Goal: Information Seeking & Learning: Learn about a topic

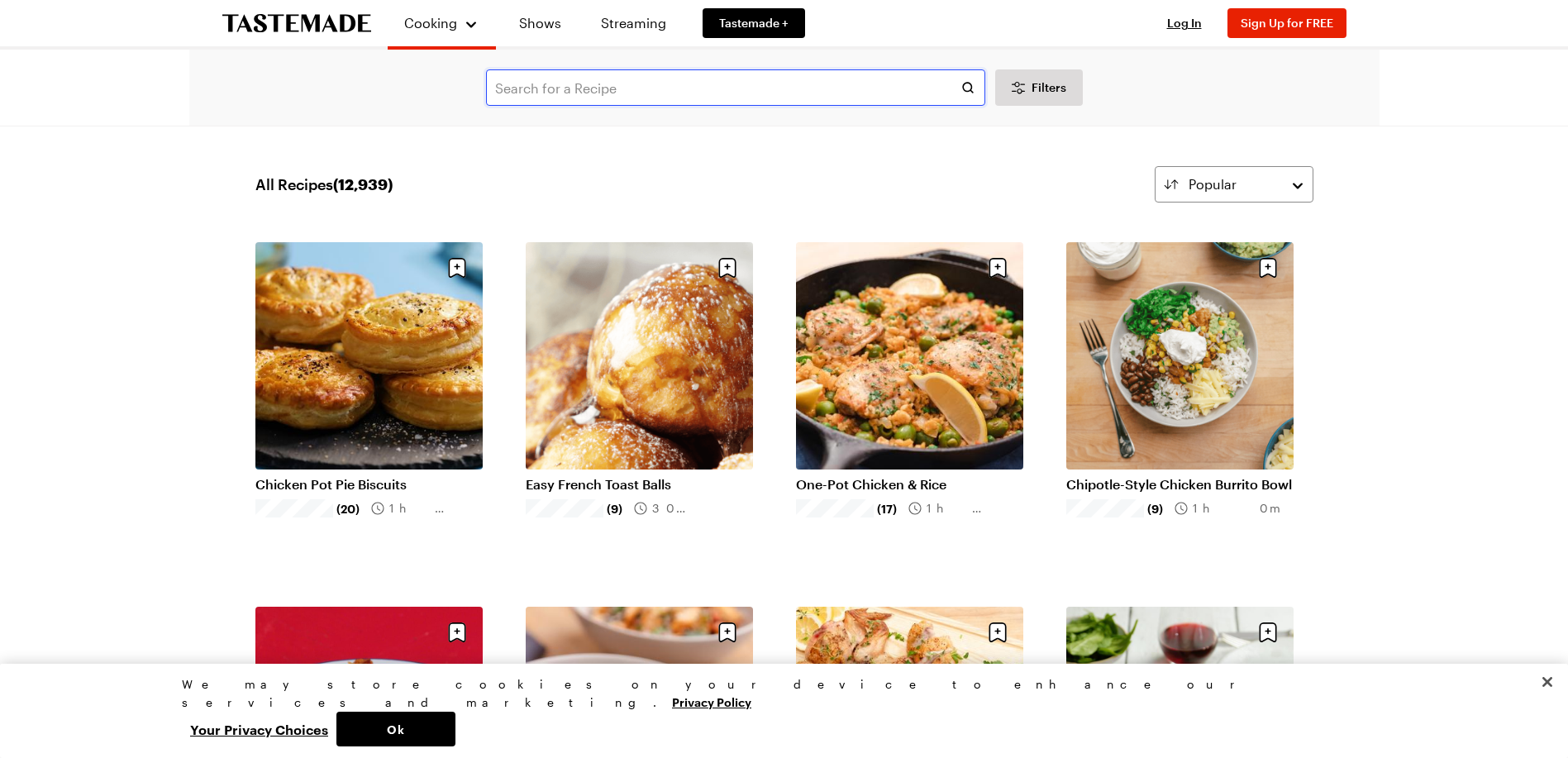
click at [615, 81] on input "text" at bounding box center [735, 87] width 499 height 37
type input "Bean salads"
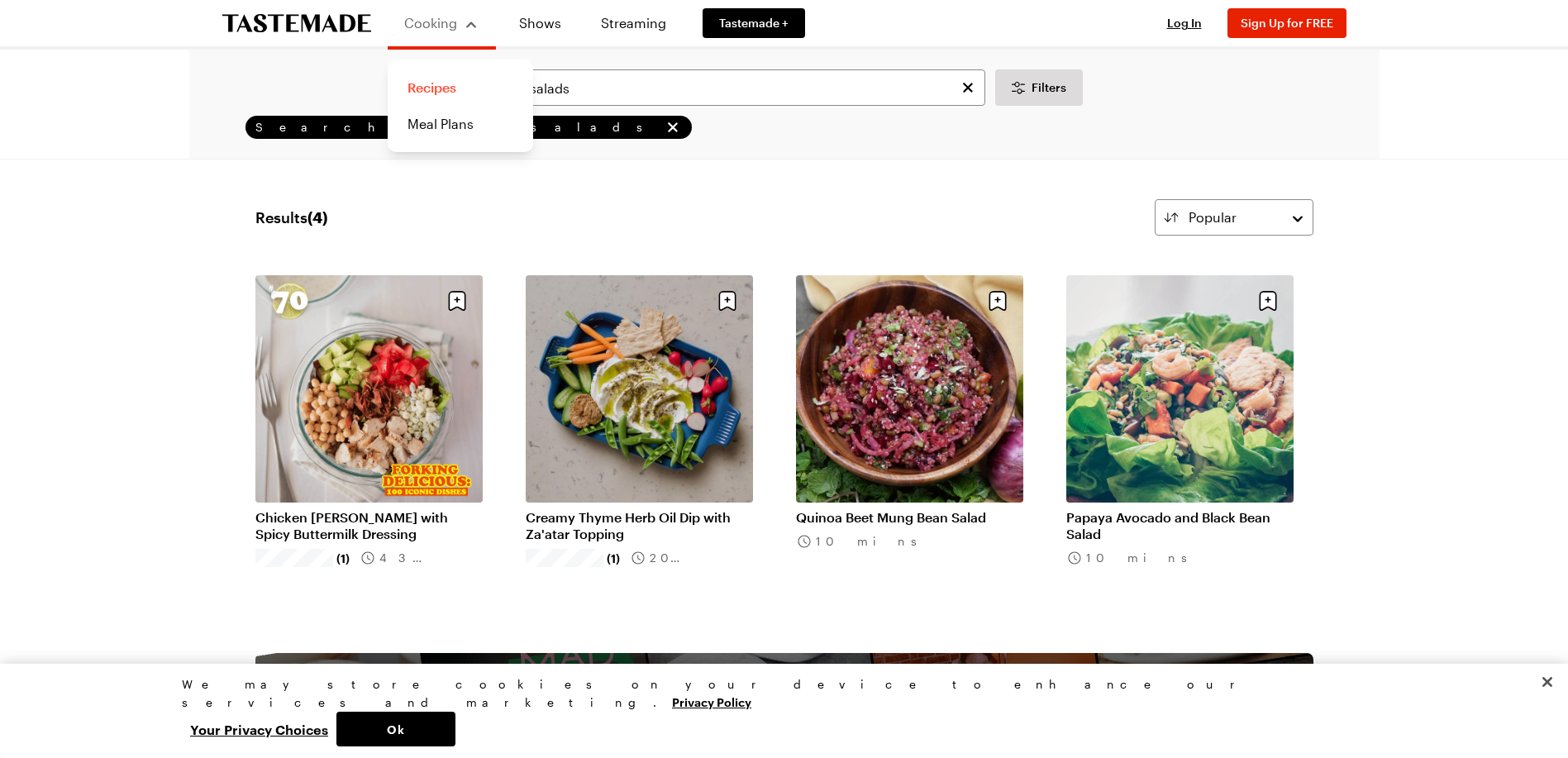
click at [450, 89] on link "Recipes" at bounding box center [460, 87] width 126 height 37
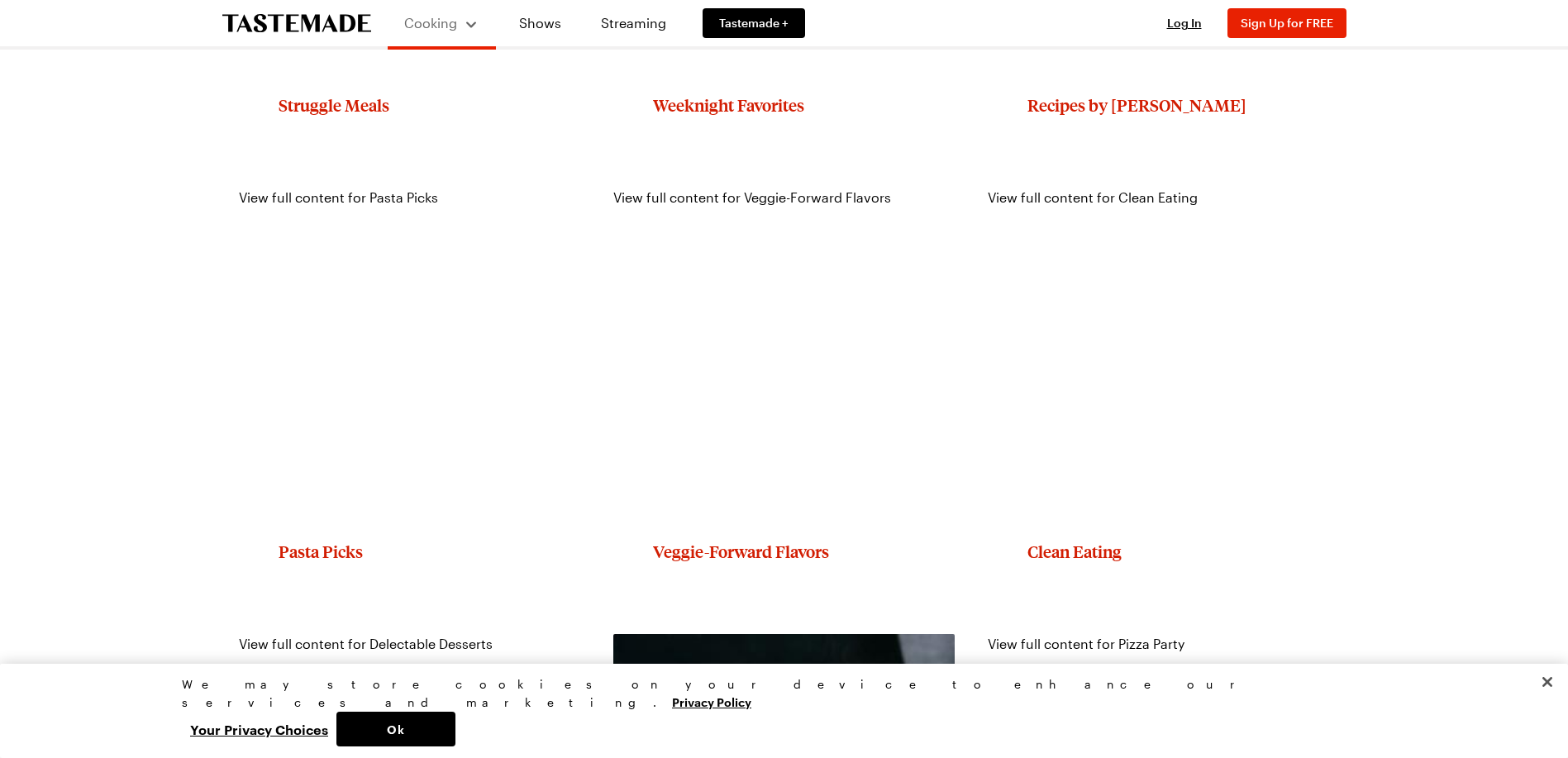
scroll to position [1754, 0]
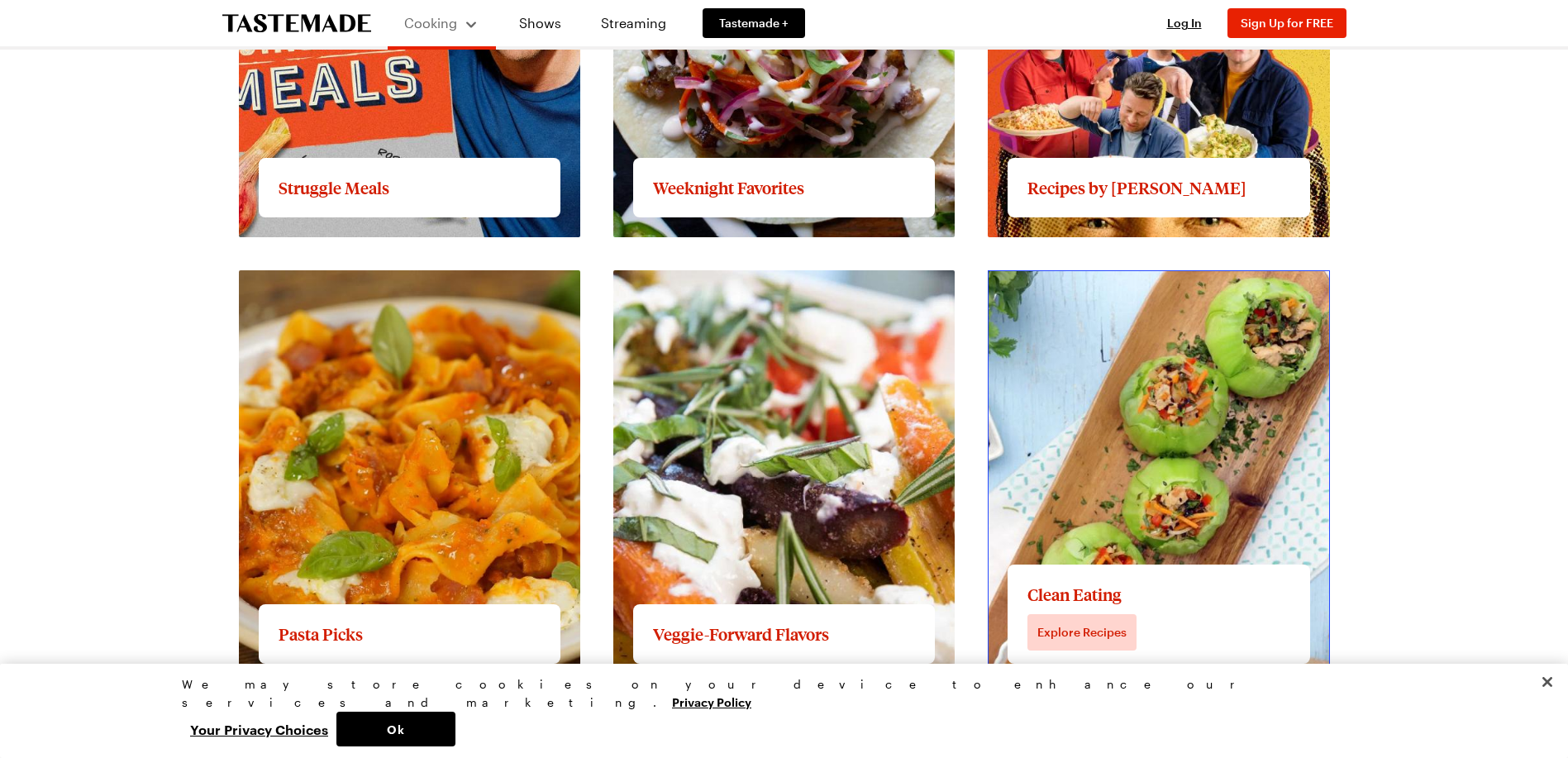
click at [1098, 287] on link "View full content for Clean Eating" at bounding box center [1093, 279] width 210 height 16
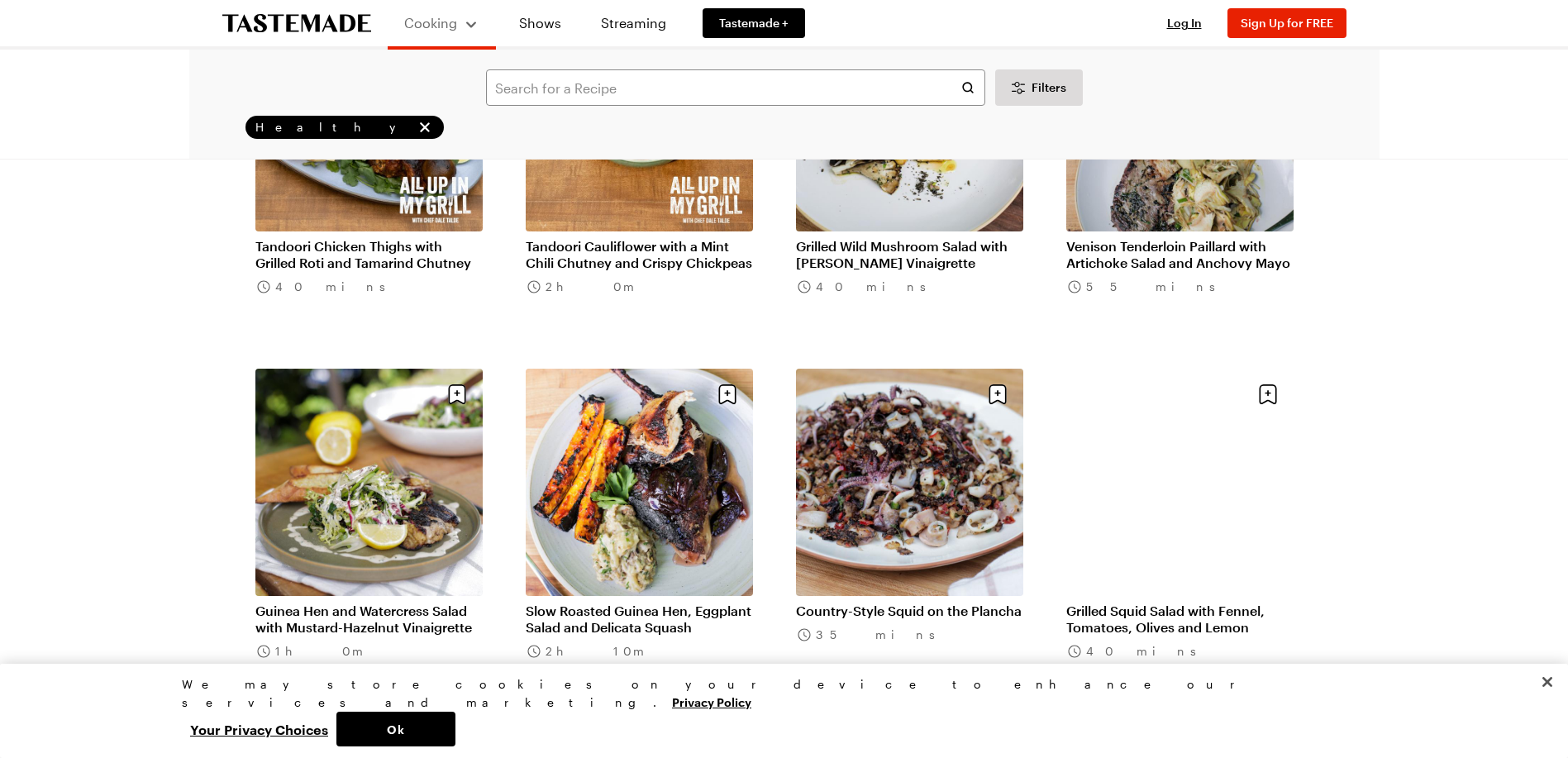
scroll to position [1405, 0]
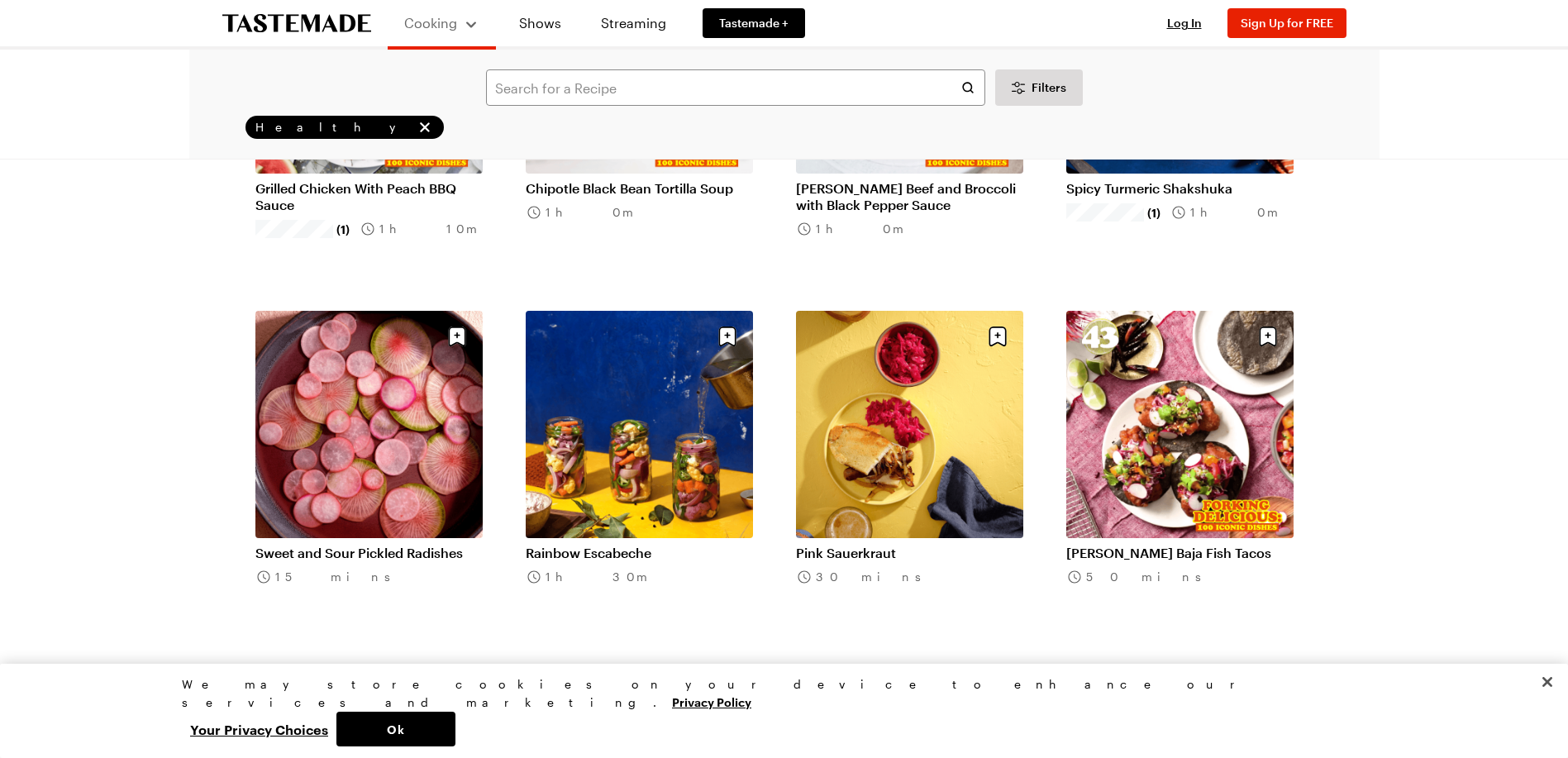
scroll to position [3638, 0]
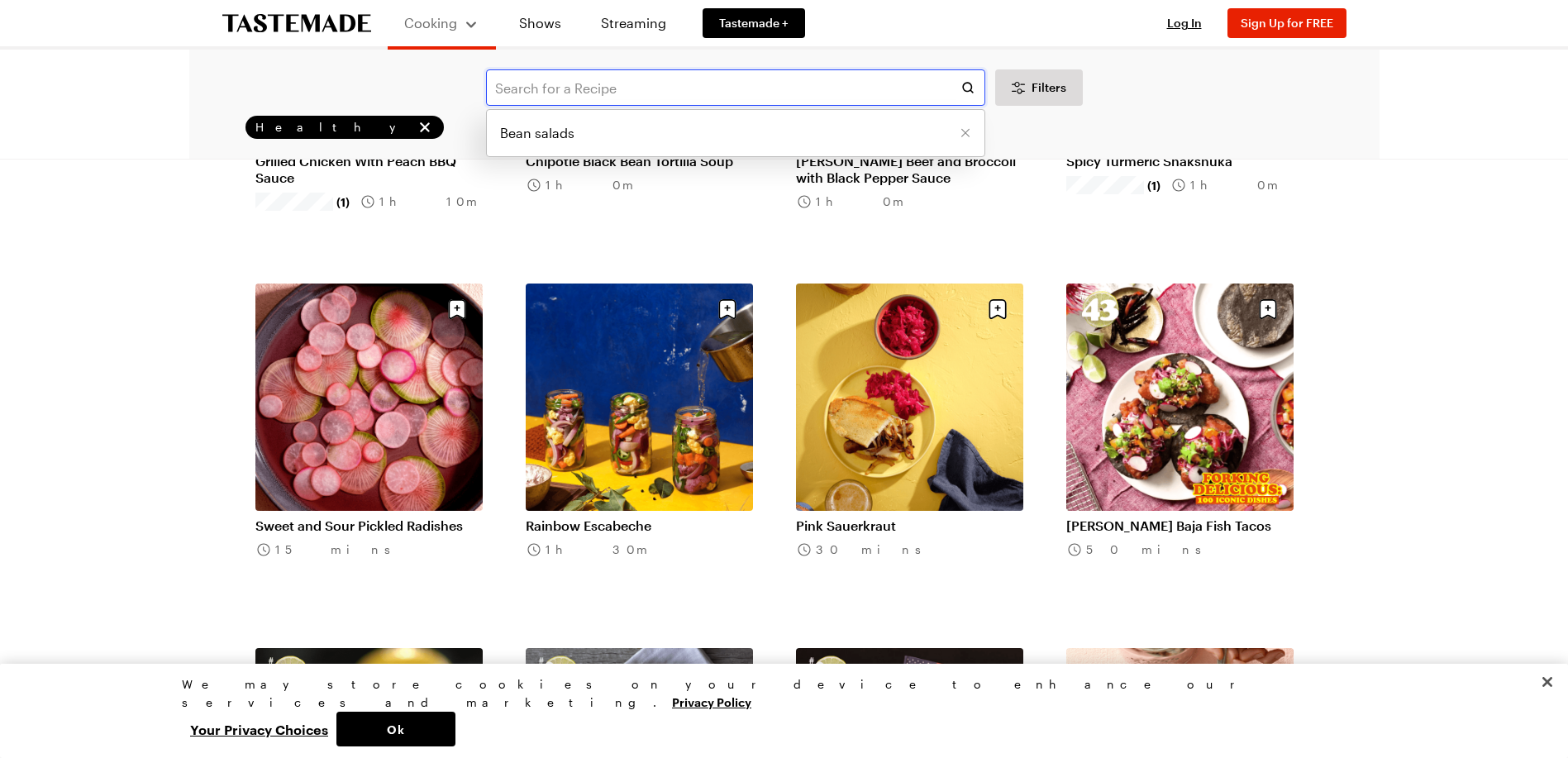
click at [616, 91] on input "text" at bounding box center [735, 87] width 499 height 37
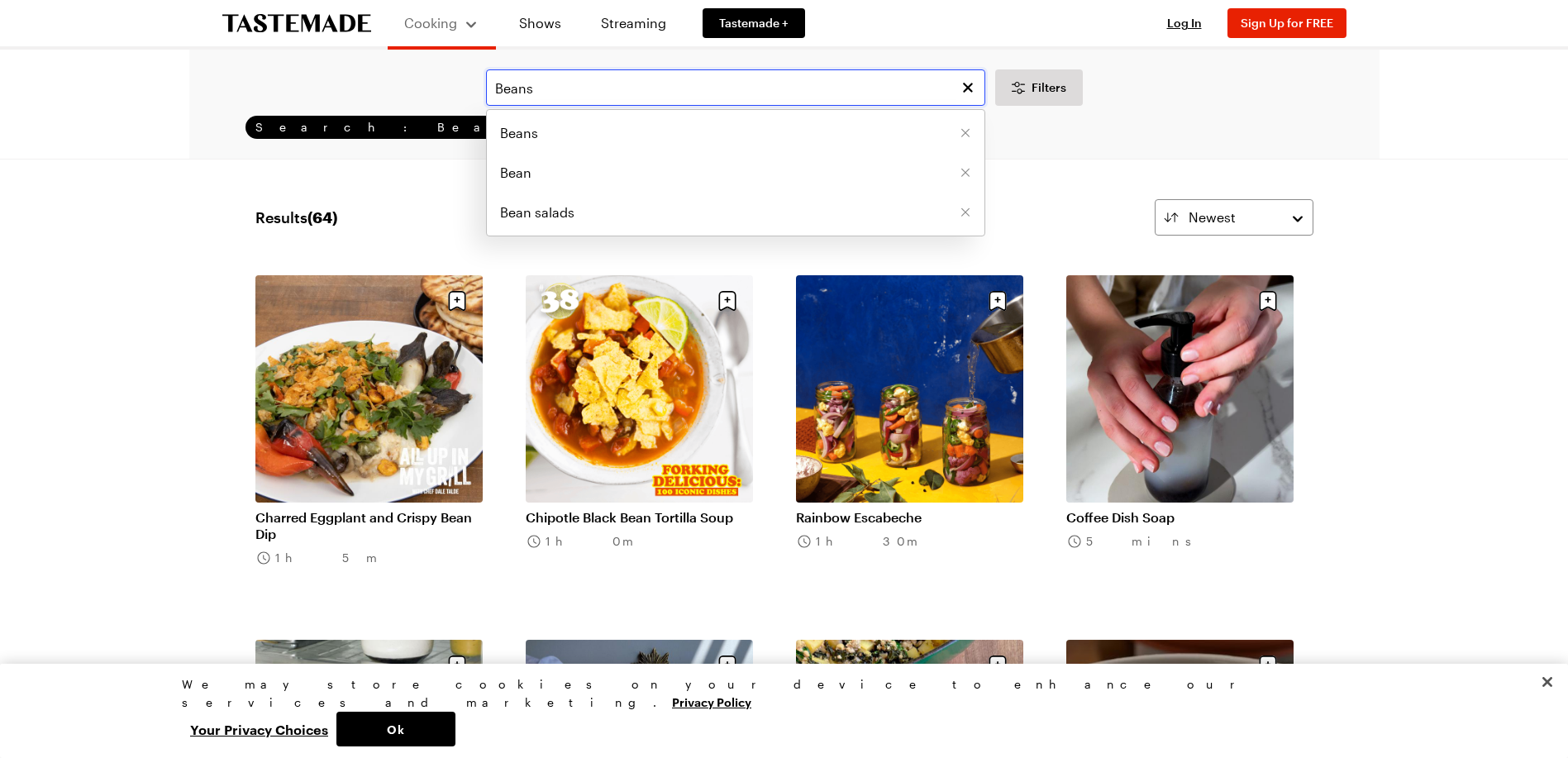
click at [571, 84] on input "Beans" at bounding box center [735, 87] width 499 height 37
click at [533, 135] on span "Beans" at bounding box center [519, 133] width 38 height 20
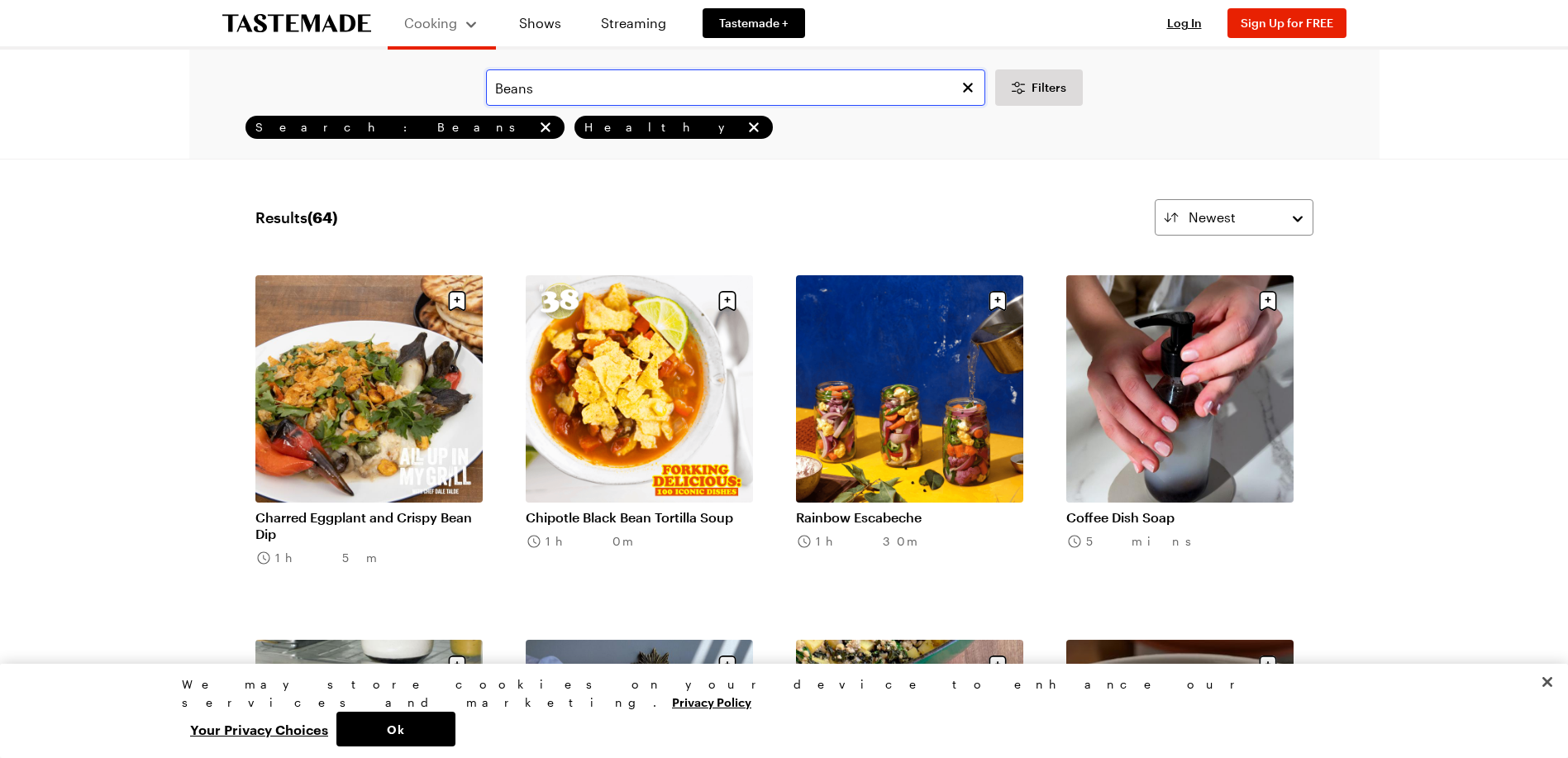
click at [533, 85] on input "Beans" at bounding box center [735, 87] width 499 height 37
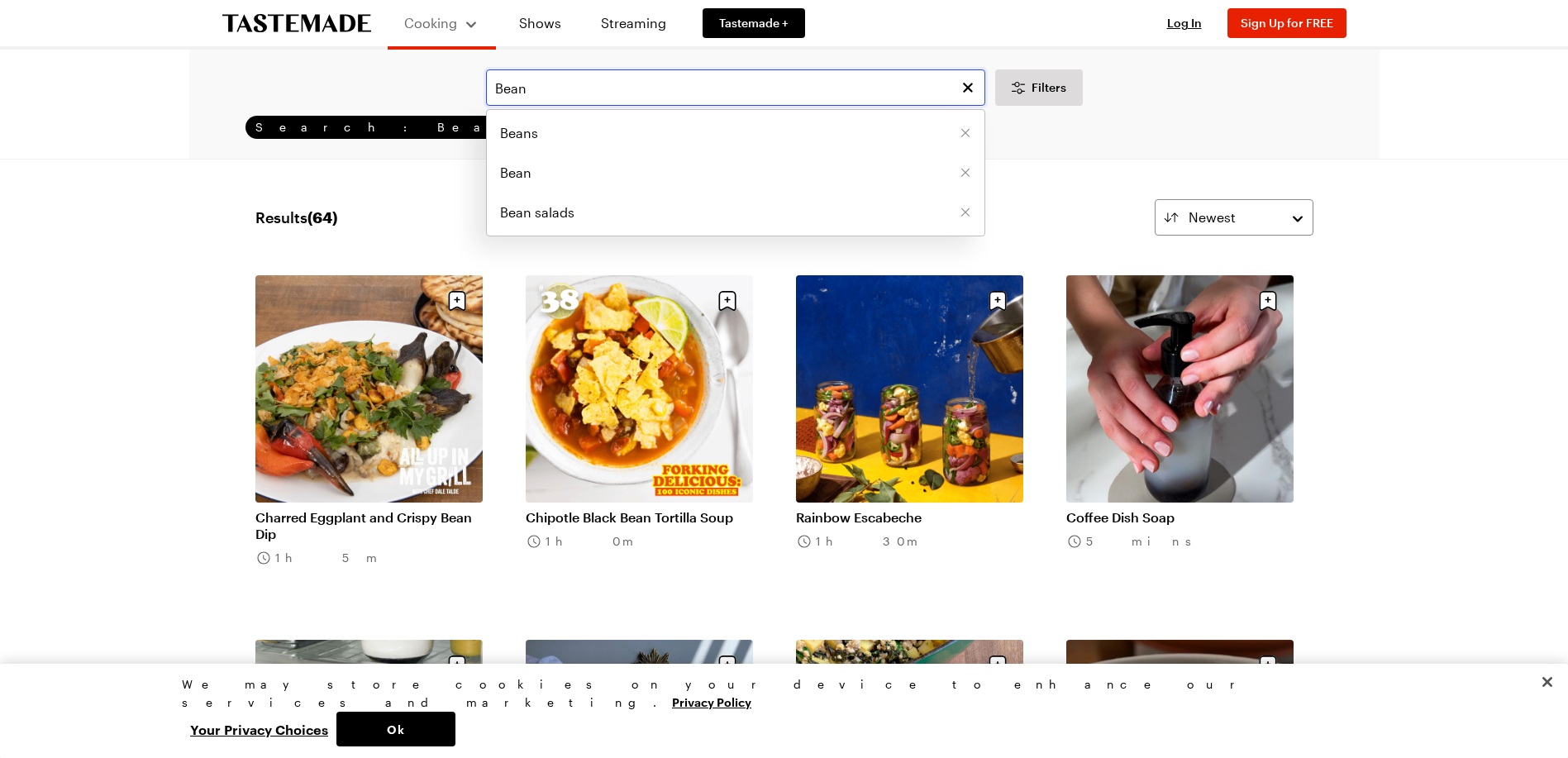
type input "Bean"
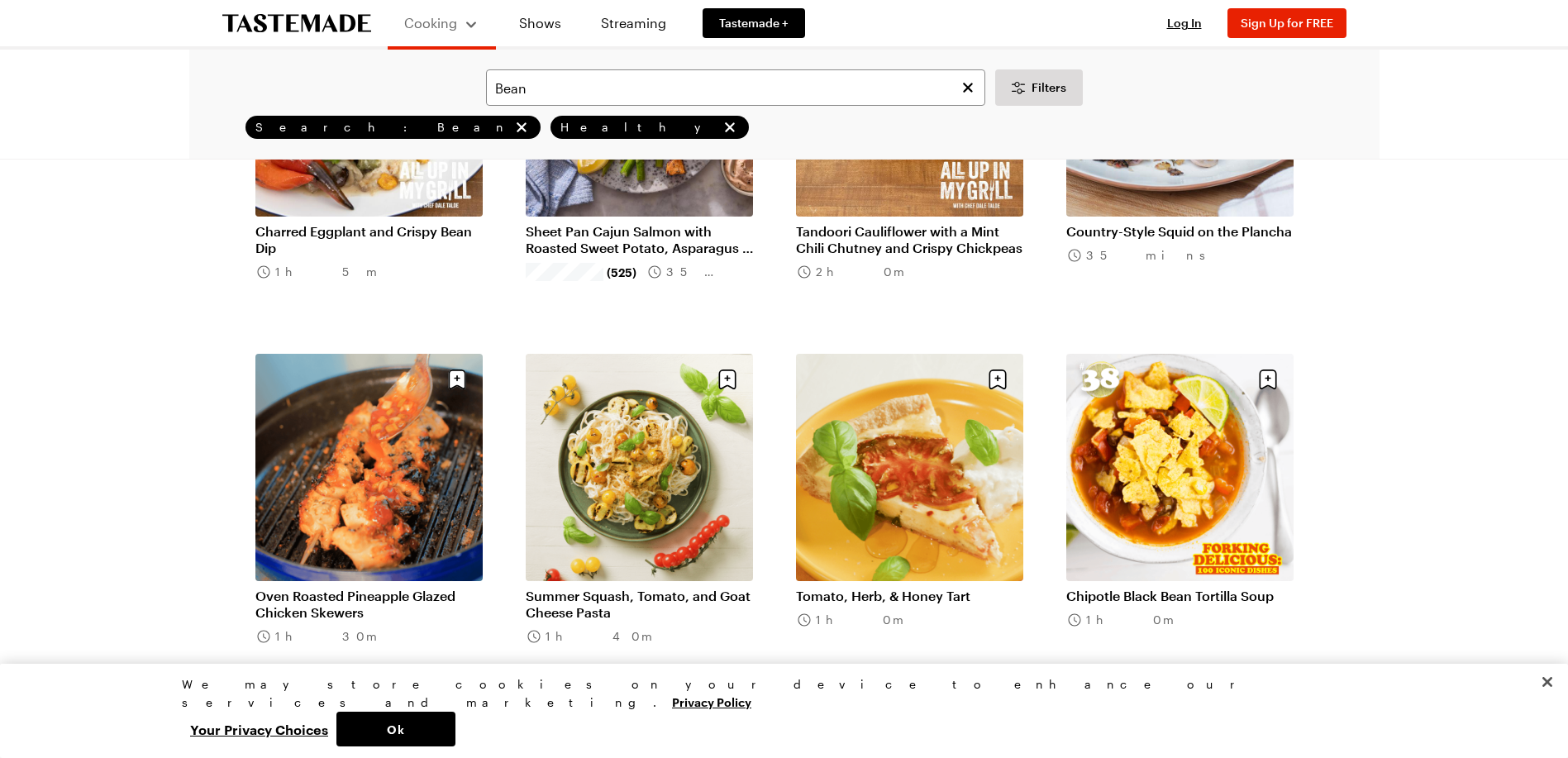
scroll to position [248, 0]
